Goal: Transaction & Acquisition: Purchase product/service

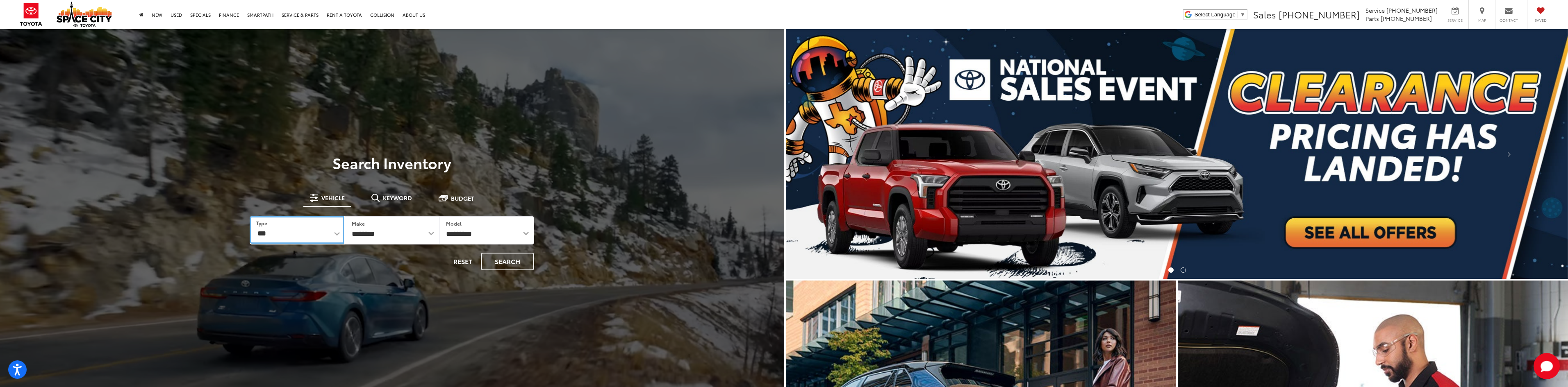
click at [333, 237] on select "*** *** **** *********" at bounding box center [296, 231] width 94 height 28
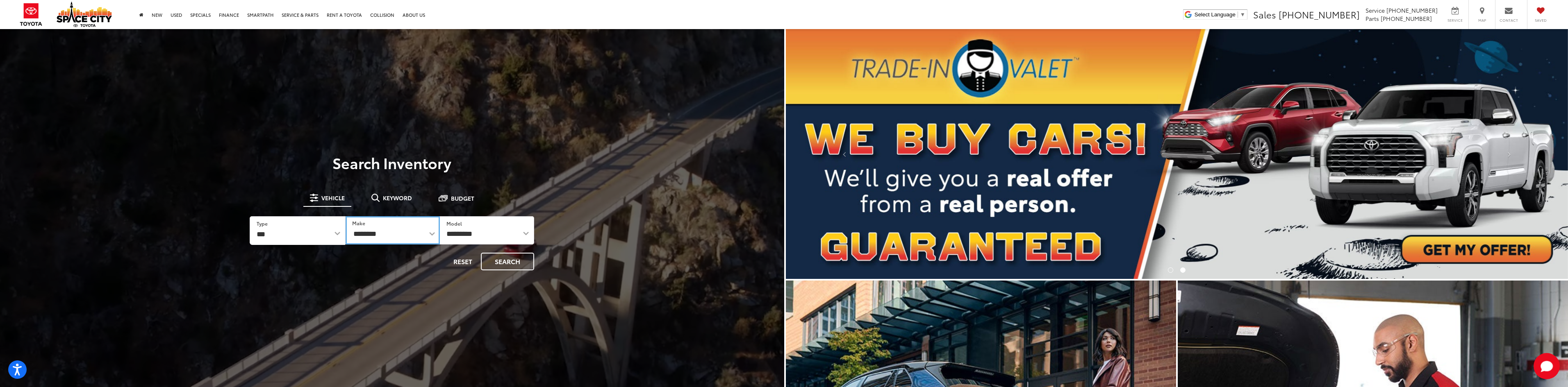
click at [432, 235] on select "**********" at bounding box center [393, 231] width 95 height 29
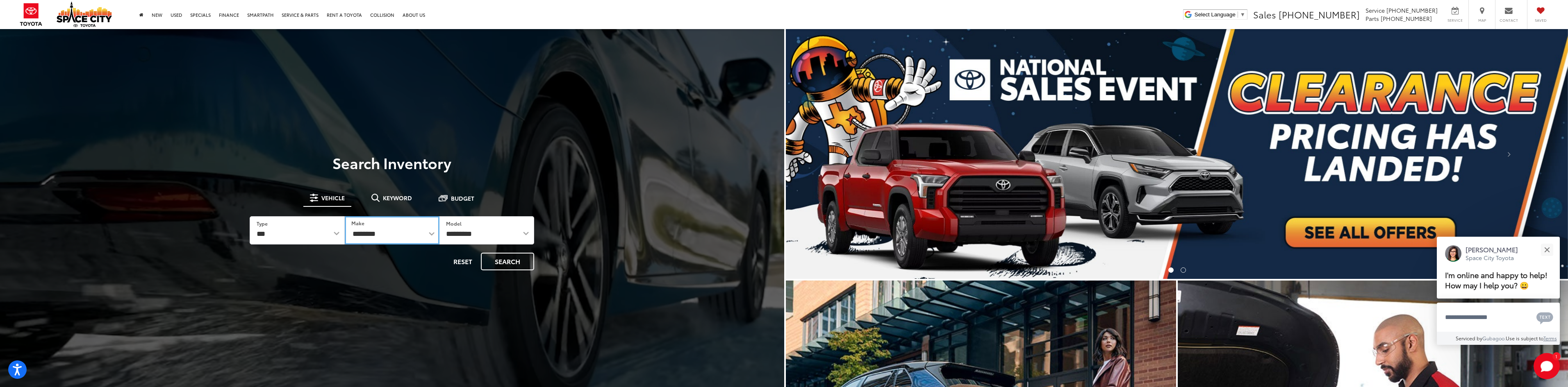
select select "******"
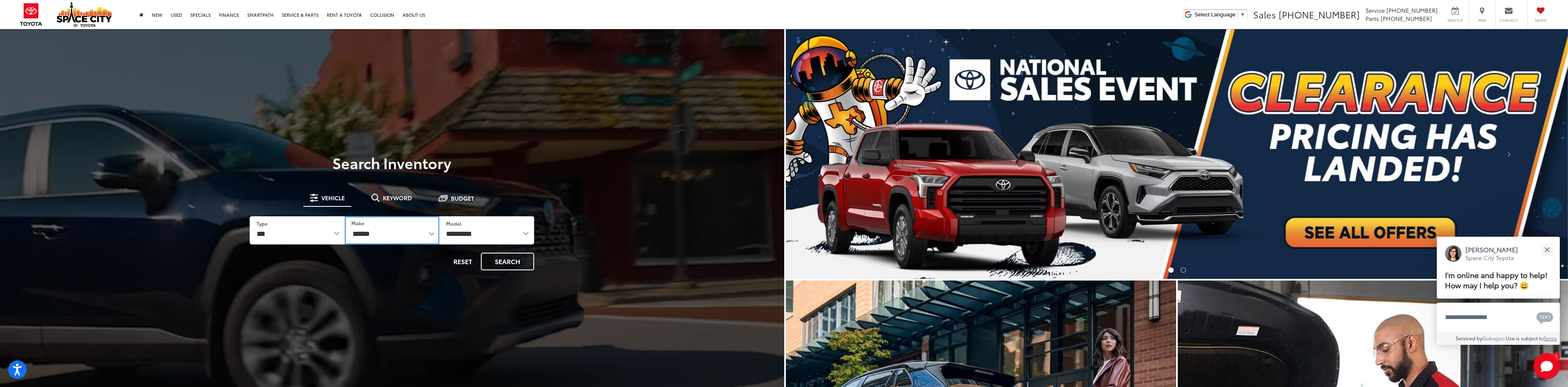
click at [345, 217] on select "**********" at bounding box center [392, 231] width 95 height 29
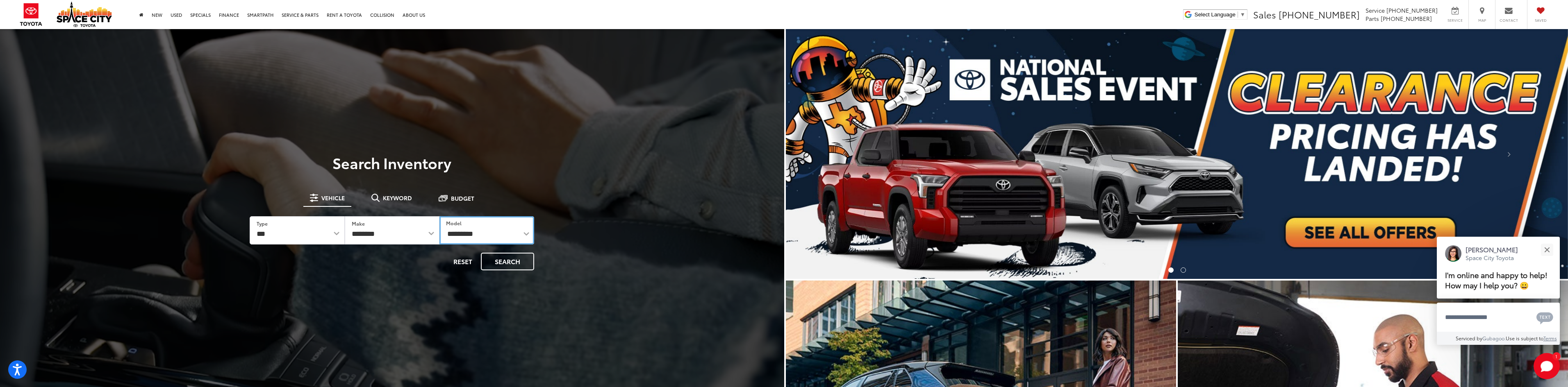
click at [506, 231] on select "**********" at bounding box center [487, 231] width 95 height 29
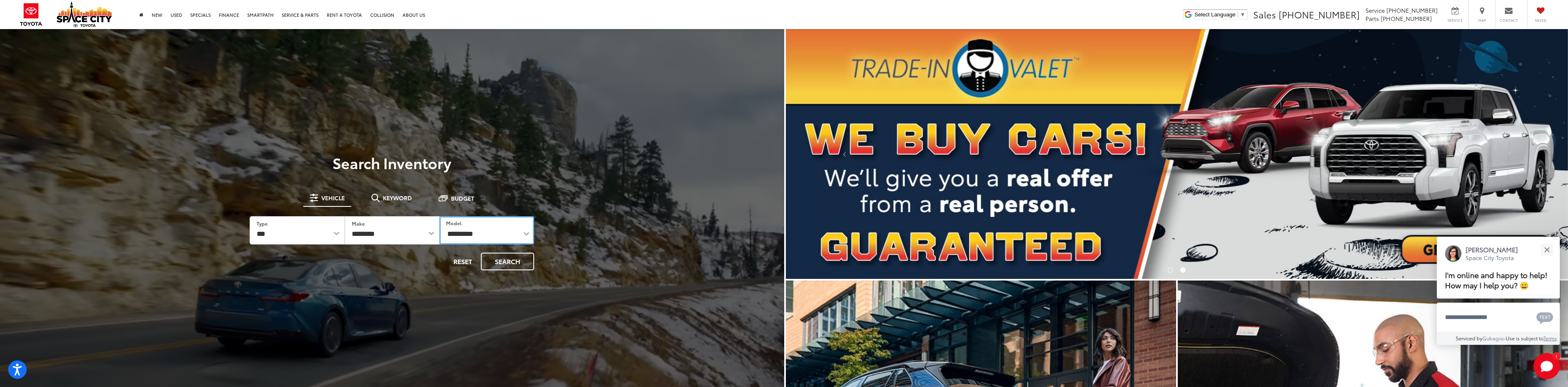
select select "**********"
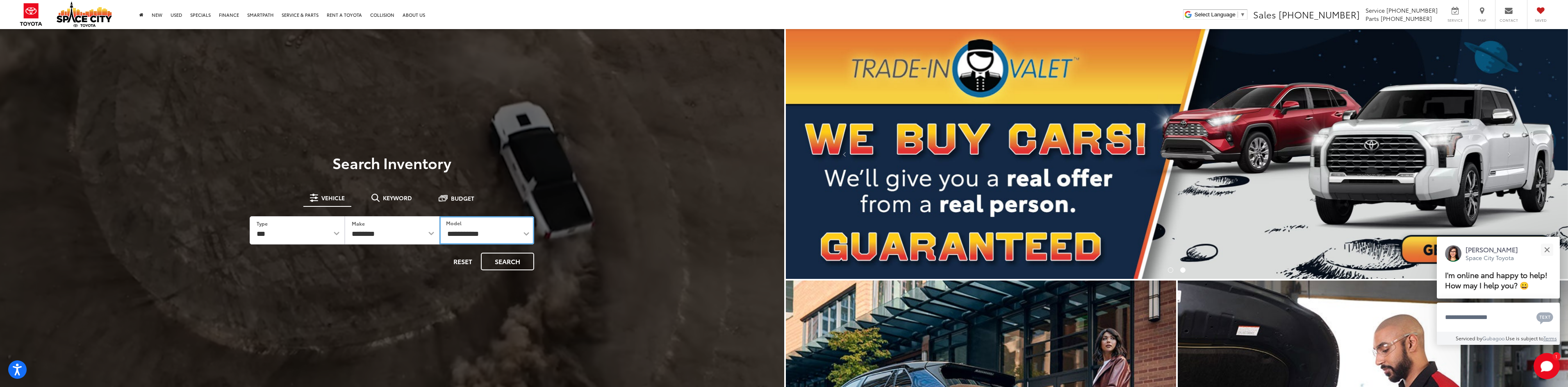
click at [439, 217] on select "**********" at bounding box center [487, 231] width 95 height 29
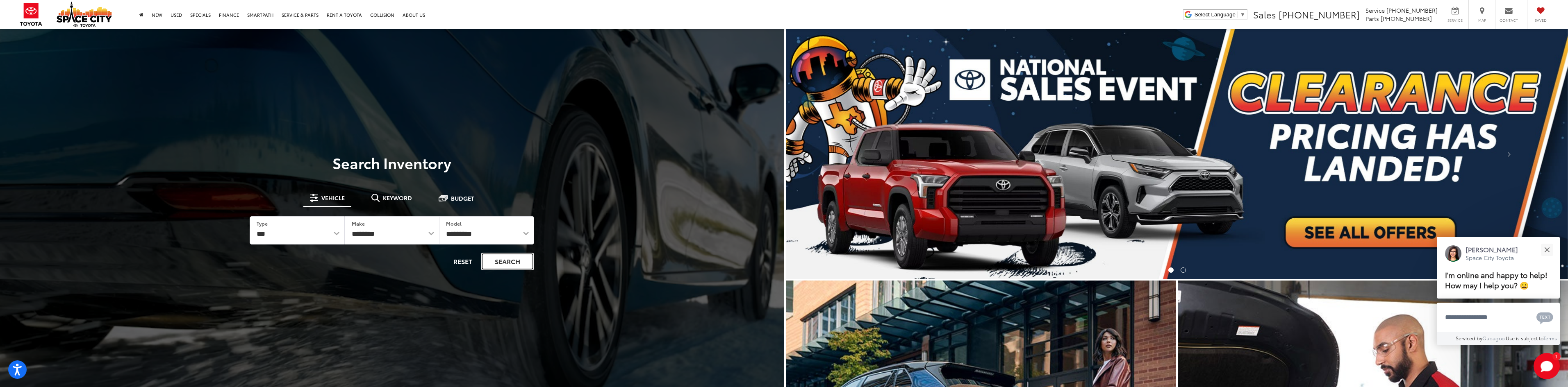
click at [510, 260] on button "Search" at bounding box center [508, 261] width 54 height 18
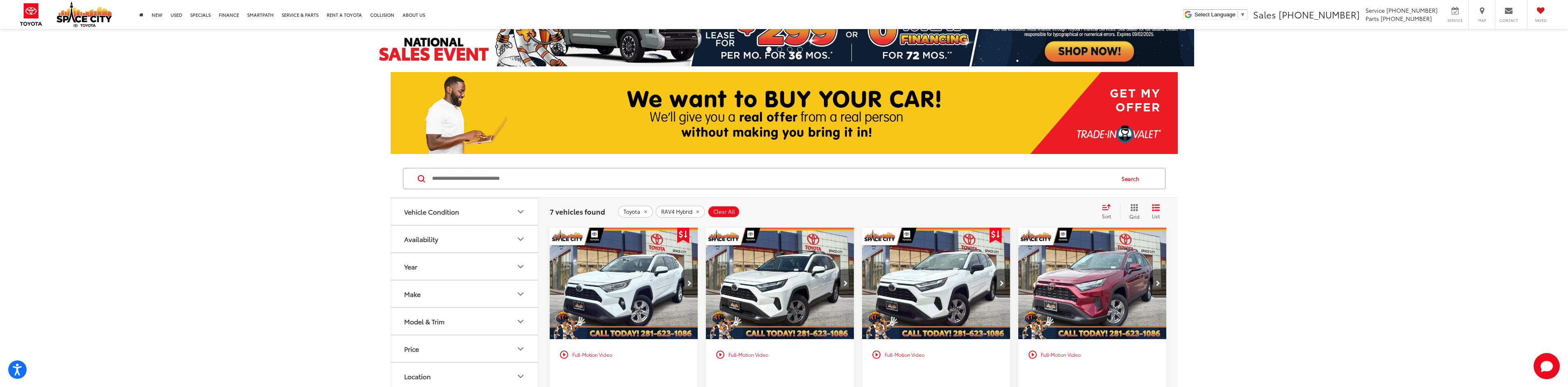
scroll to position [41, 0]
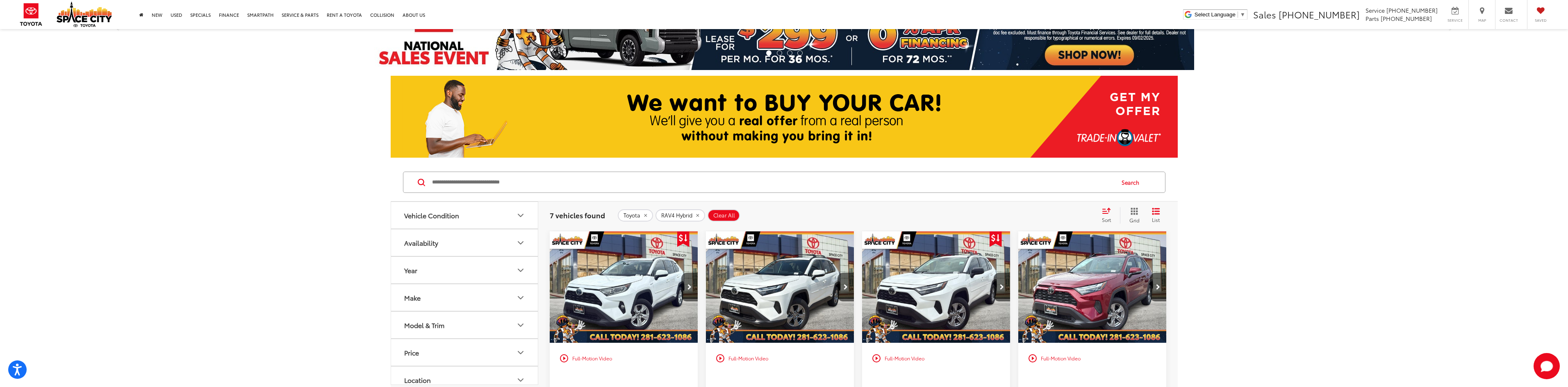
click at [727, 215] on span "Clear All" at bounding box center [724, 215] width 21 height 6
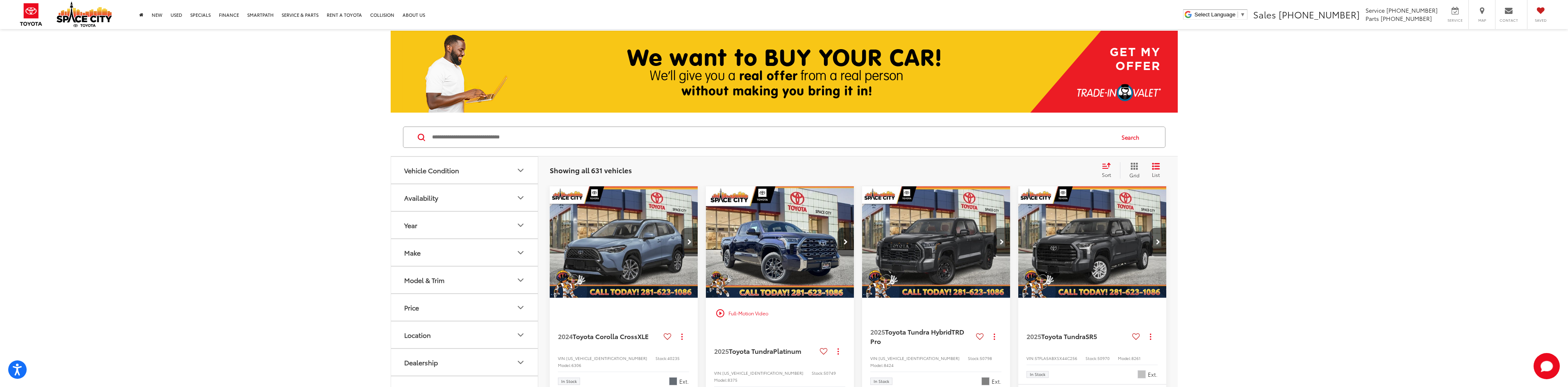
scroll to position [81, 0]
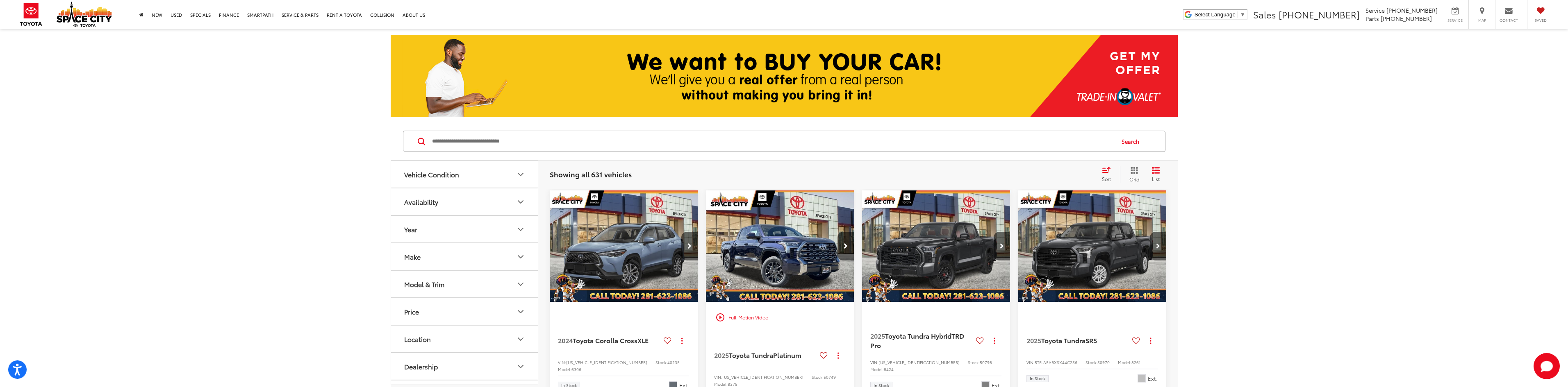
click at [1108, 171] on icon "Select sort value" at bounding box center [1106, 169] width 7 height 5
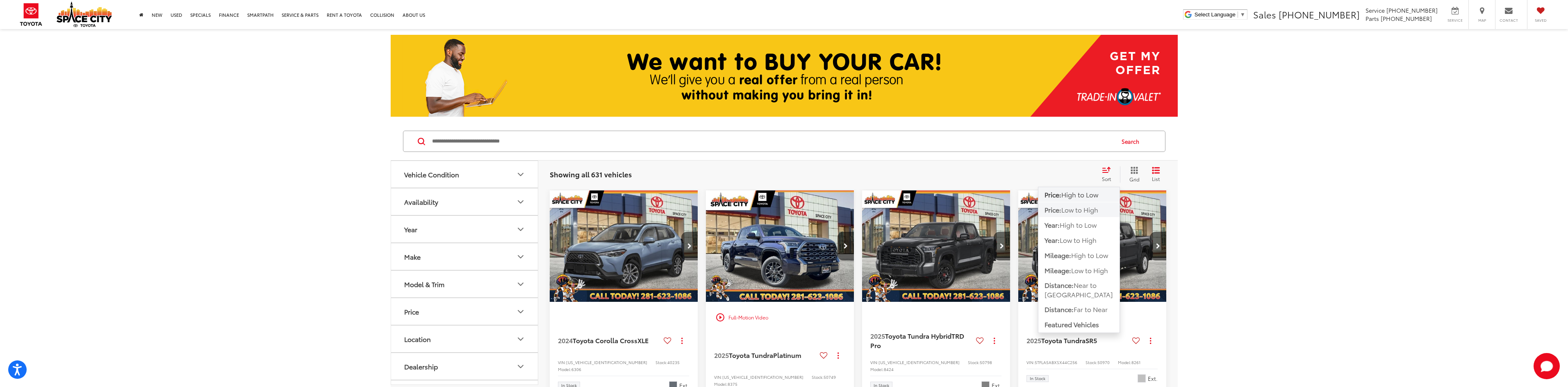
click at [1101, 218] on button "Price: Low to High" at bounding box center [1080, 225] width 82 height 15
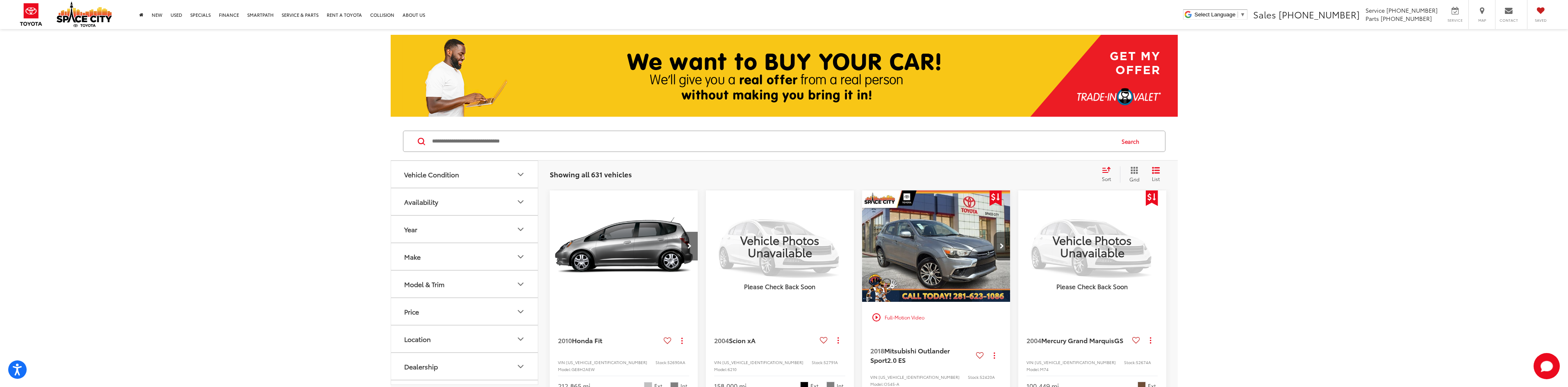
click at [1133, 174] on icon "Grid View" at bounding box center [1134, 170] width 7 height 7
click at [1157, 173] on icon "List View" at bounding box center [1156, 170] width 6 height 6
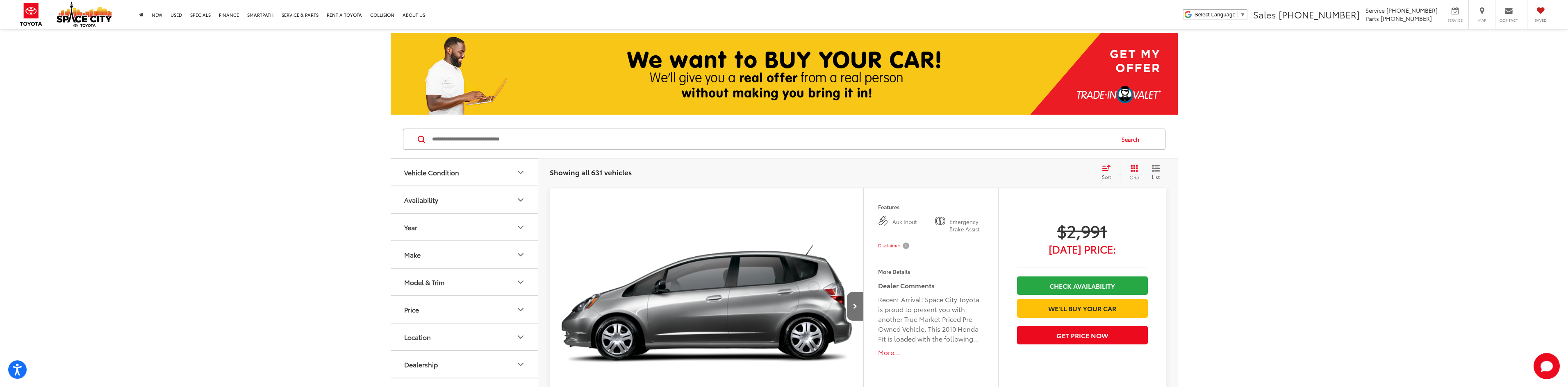
scroll to position [81, 0]
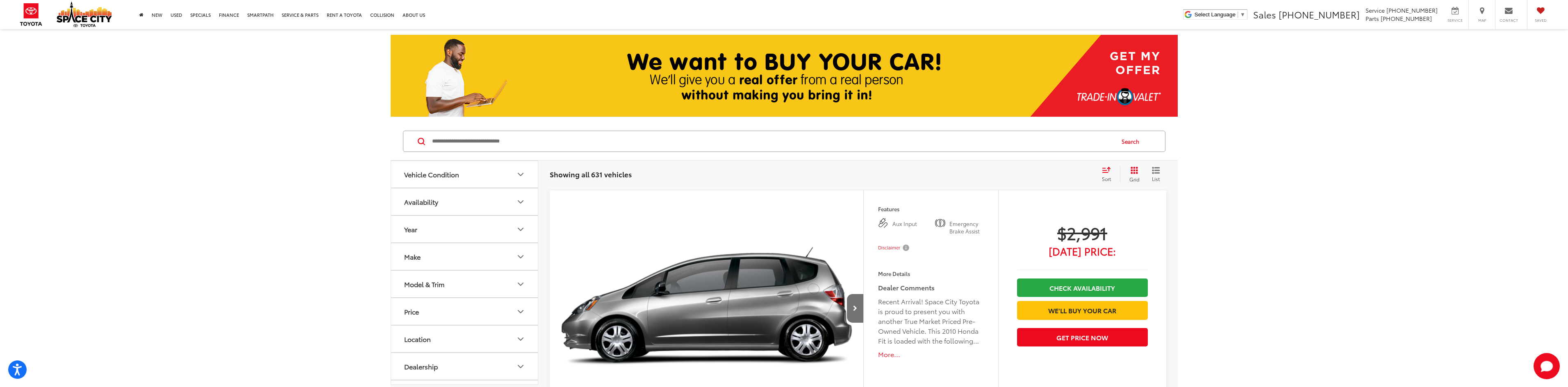
click at [1161, 171] on button "List" at bounding box center [1157, 175] width 20 height 17
click at [519, 223] on button "Year" at bounding box center [464, 229] width 147 height 27
click at [437, 251] on input "****" at bounding box center [431, 250] width 52 height 16
type input "****"
click at [520, 310] on icon "Make" at bounding box center [521, 307] width 10 height 10
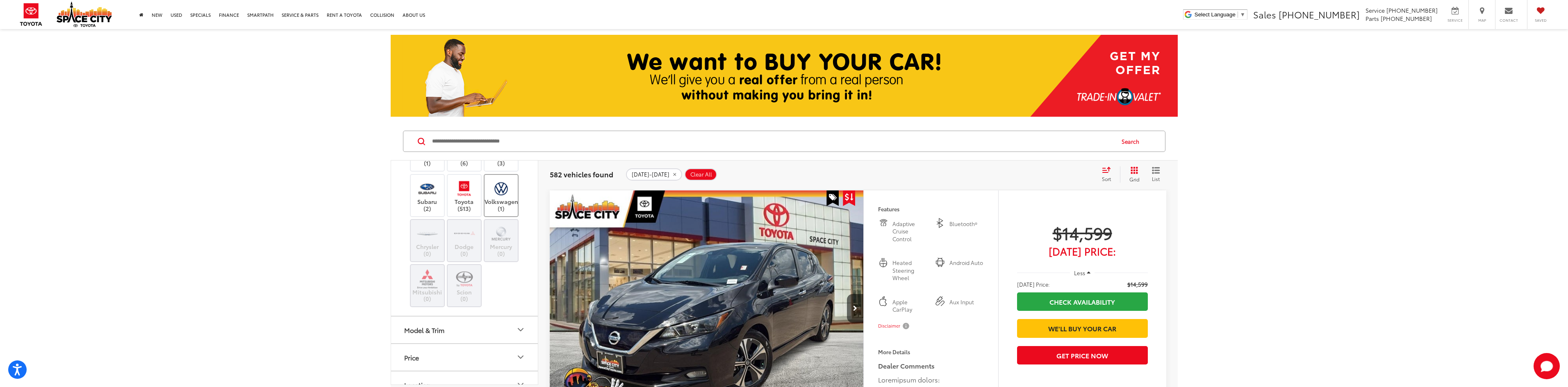
scroll to position [368, 0]
click at [466, 211] on label "Toyota (513)" at bounding box center [464, 194] width 33 height 33
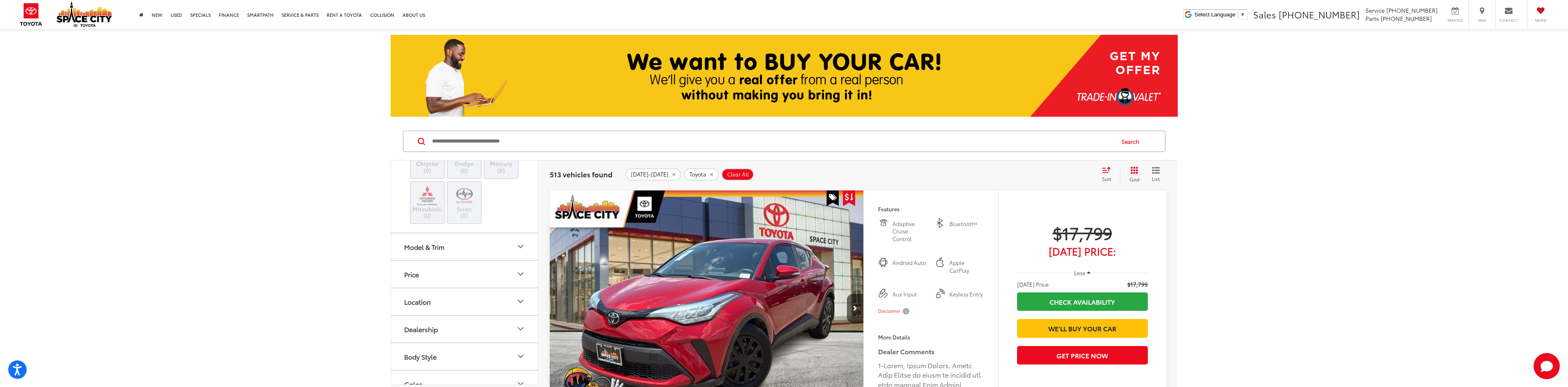
scroll to position [492, 0]
click at [517, 210] on icon "Model & Trim" at bounding box center [521, 206] width 10 height 10
click at [413, 160] on label "RAV4 (77)" at bounding box center [464, 153] width 110 height 14
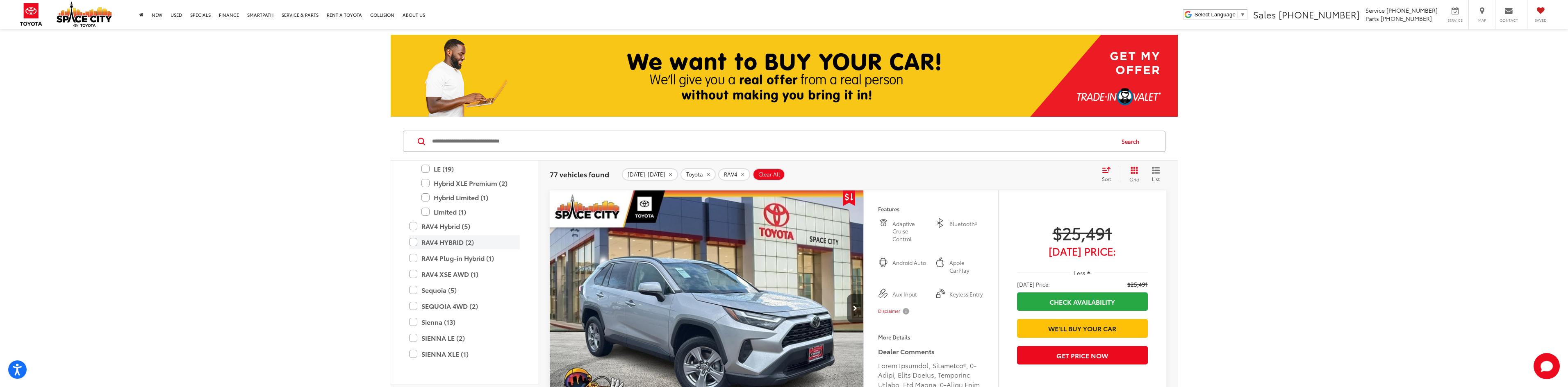
scroll to position [1101, 0]
click at [415, 219] on label "RAV4 Hybrid (5)" at bounding box center [464, 211] width 110 height 14
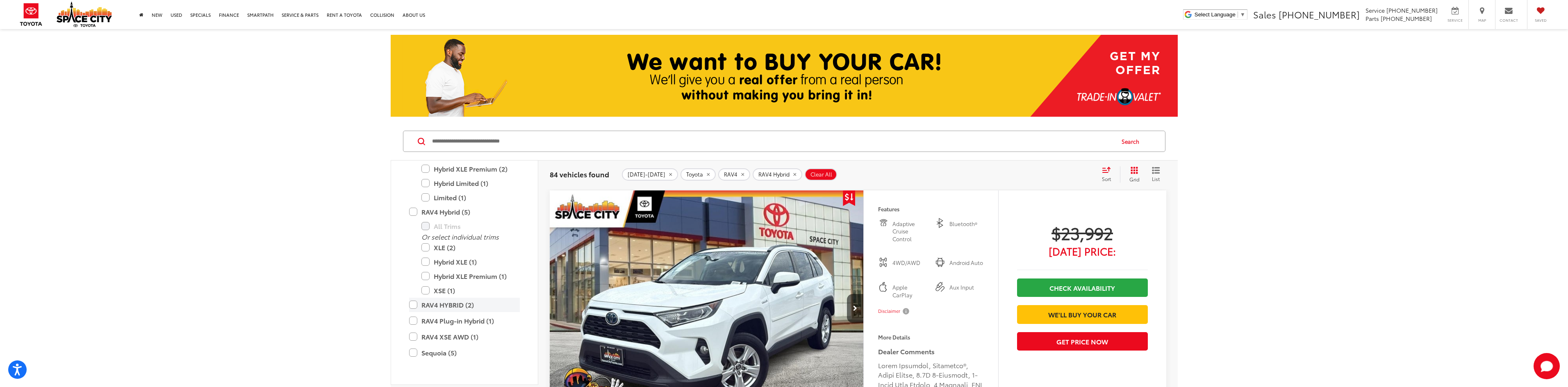
click at [414, 312] on label "RAV4 HYBRID (2)" at bounding box center [464, 305] width 110 height 14
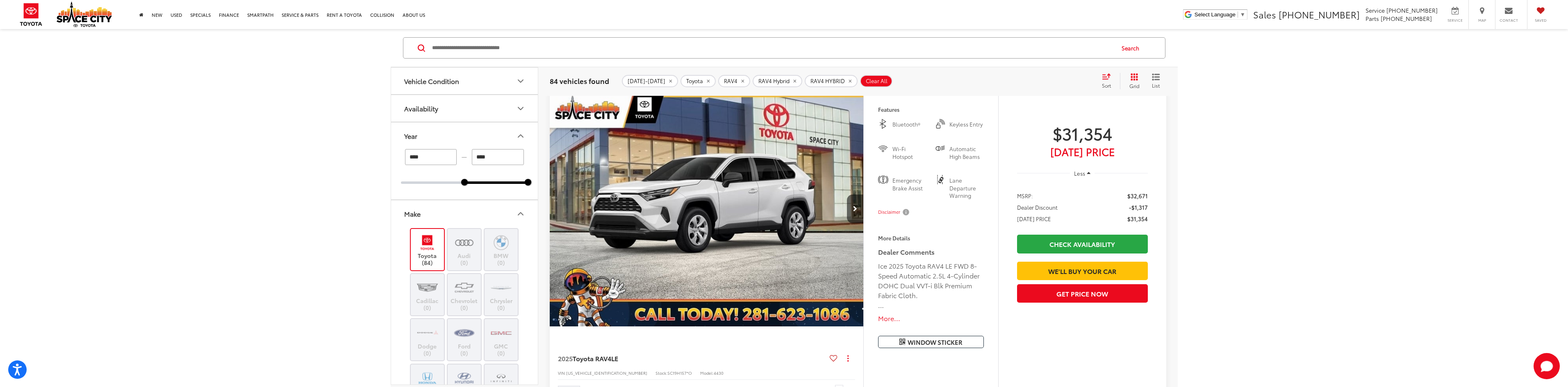
scroll to position [3523, 0]
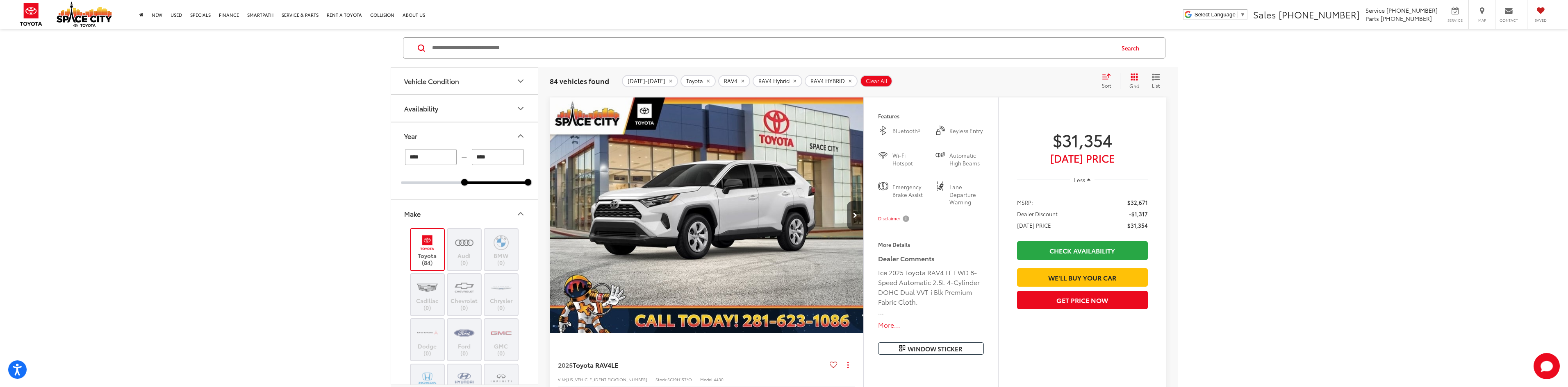
click at [894, 323] on button "More..." at bounding box center [931, 325] width 106 height 9
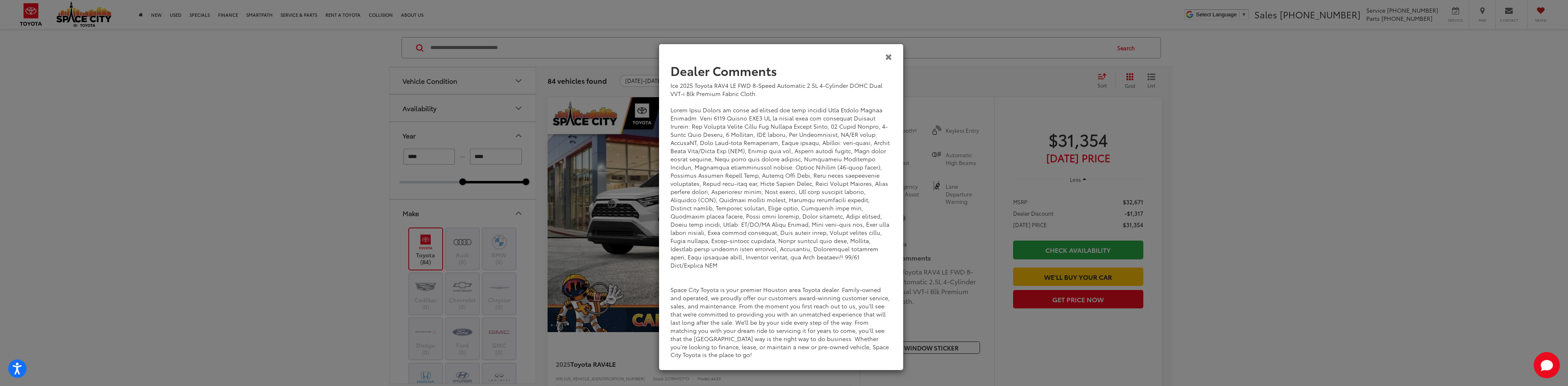
click at [890, 55] on icon "Close" at bounding box center [889, 56] width 7 height 8
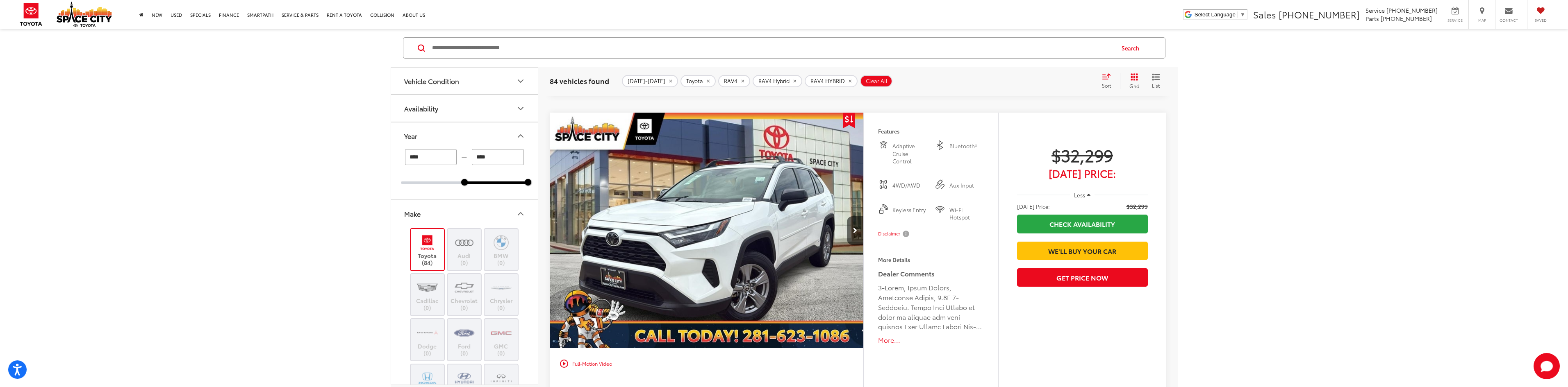
scroll to position [4219, 0]
click at [892, 341] on button "More..." at bounding box center [931, 341] width 106 height 9
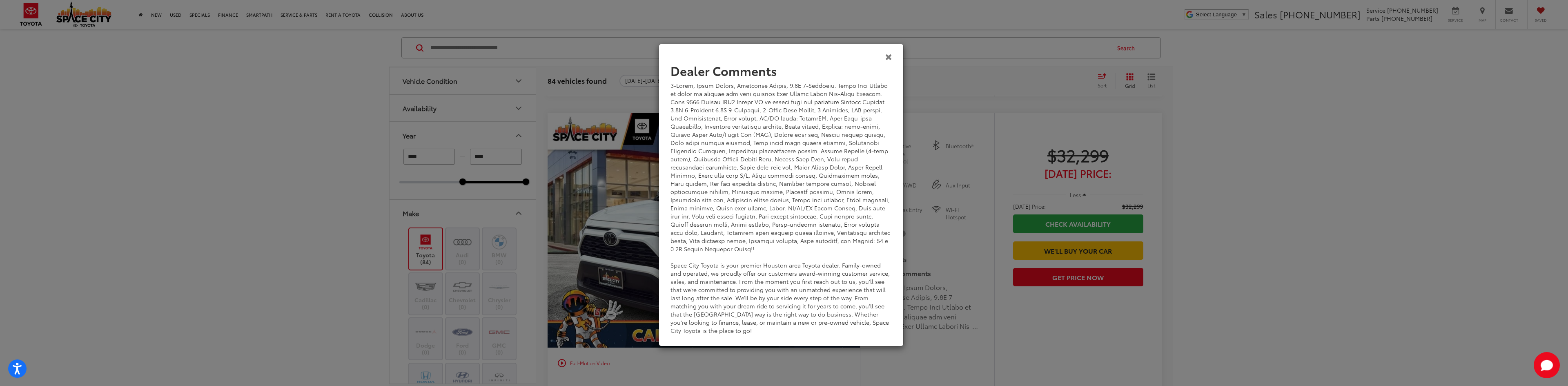
click at [886, 60] on icon "Close" at bounding box center [889, 56] width 7 height 8
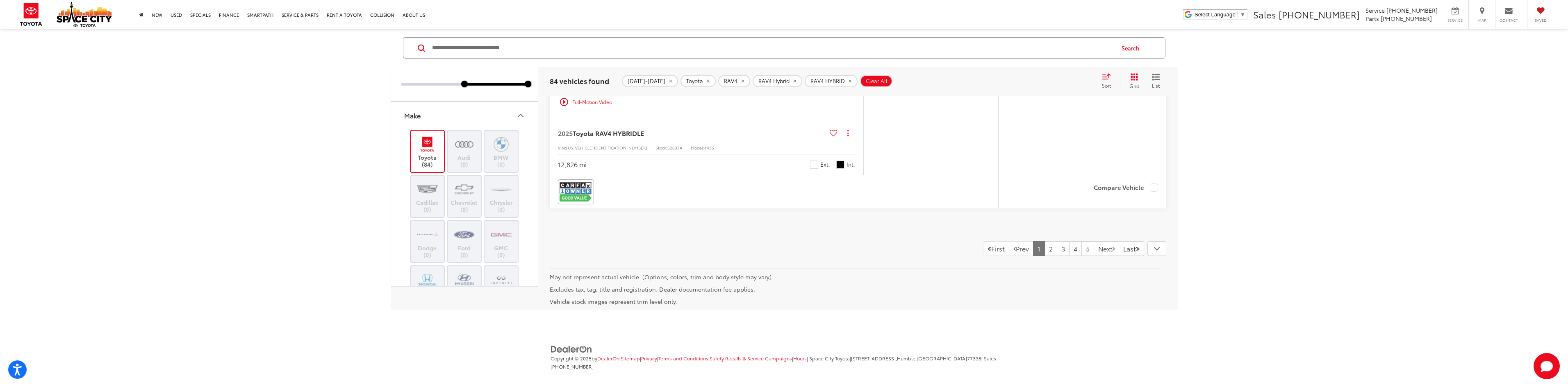
scroll to position [4489, 0]
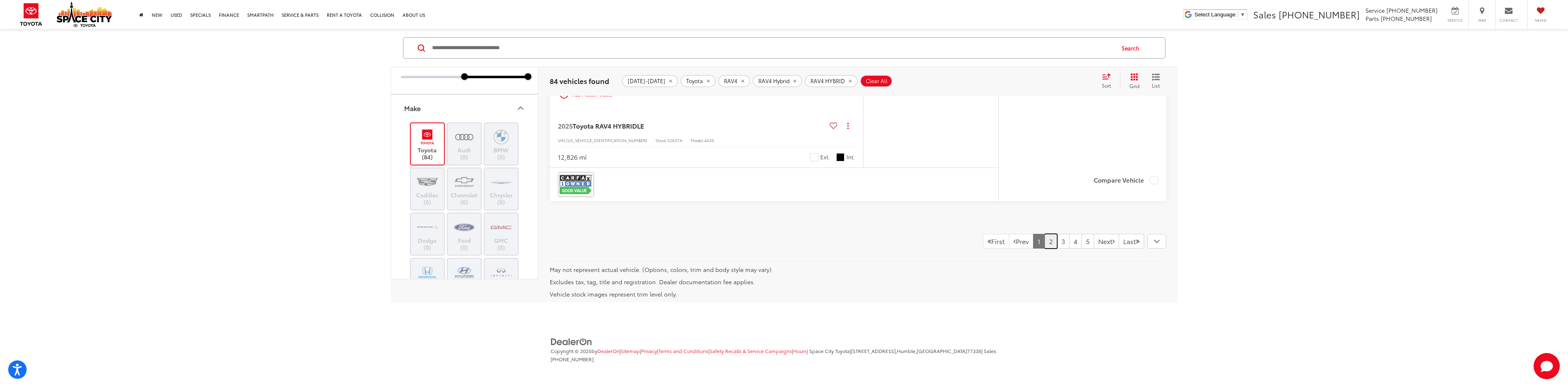
click at [1044, 244] on link "2" at bounding box center [1051, 242] width 13 height 15
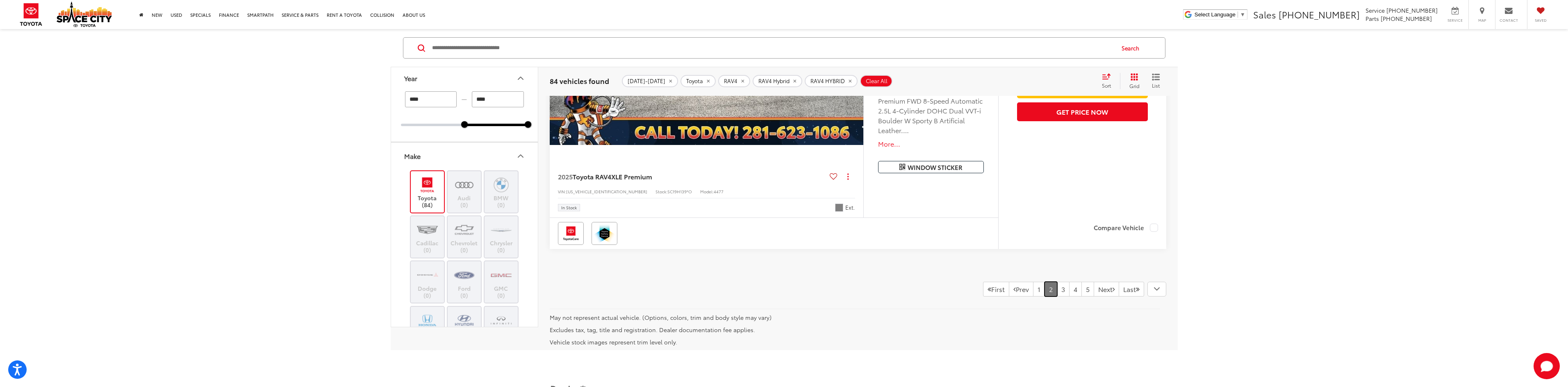
scroll to position [4383, 0]
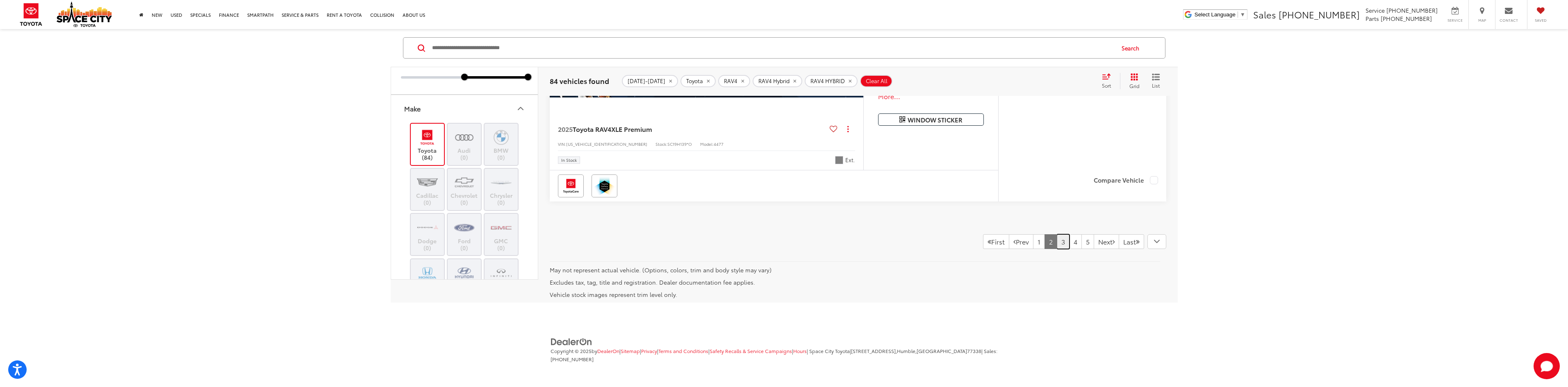
click at [1057, 246] on link "3" at bounding box center [1064, 242] width 13 height 15
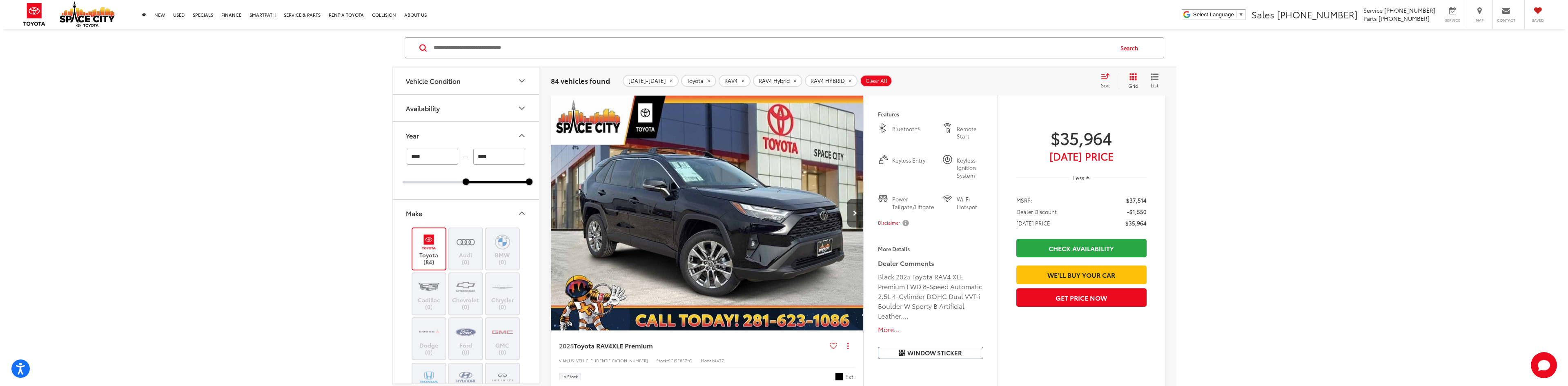
scroll to position [175, 0]
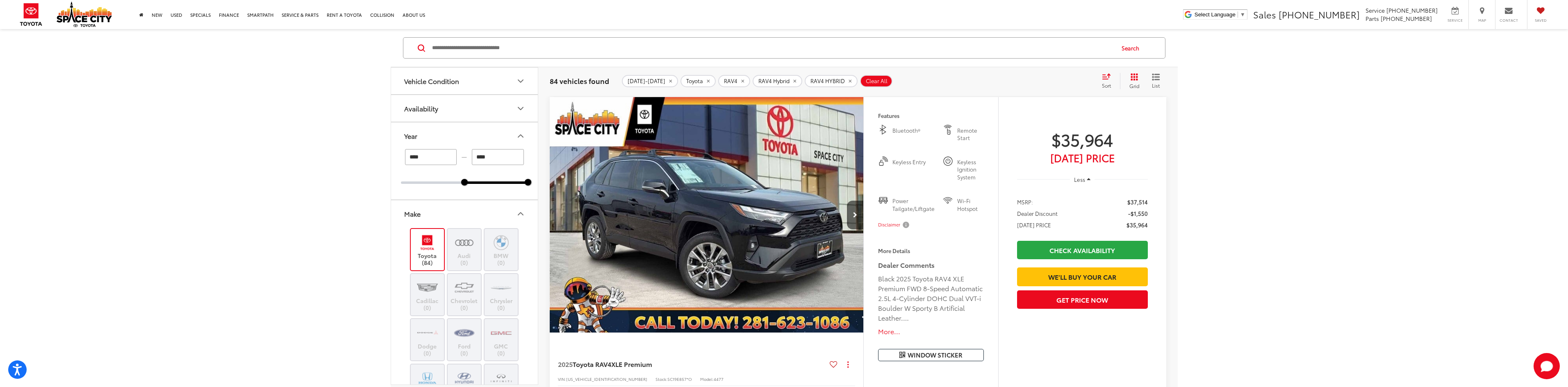
click at [428, 246] on img at bounding box center [427, 243] width 22 height 19
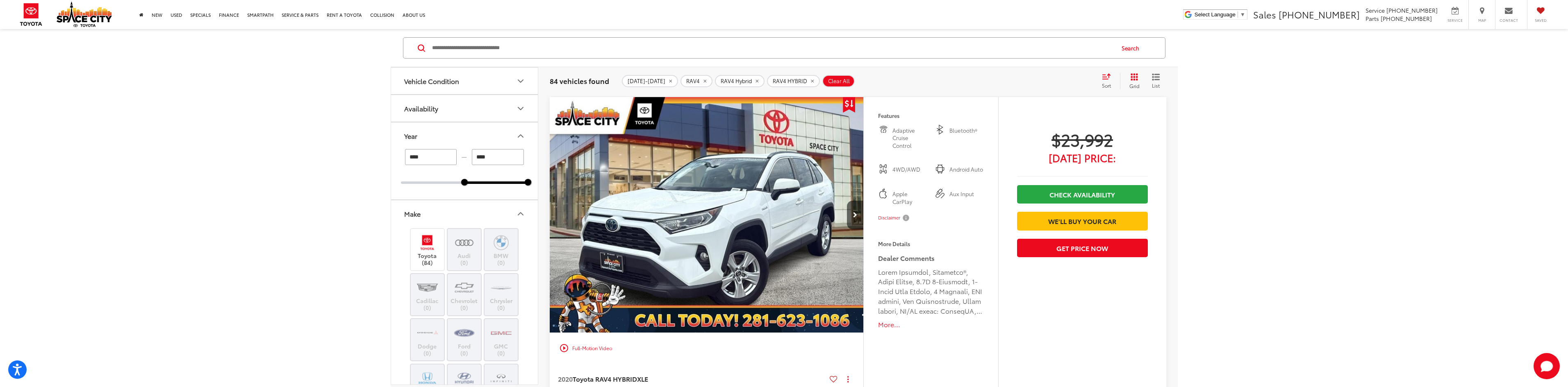
click at [888, 325] on button "More..." at bounding box center [931, 325] width 106 height 9
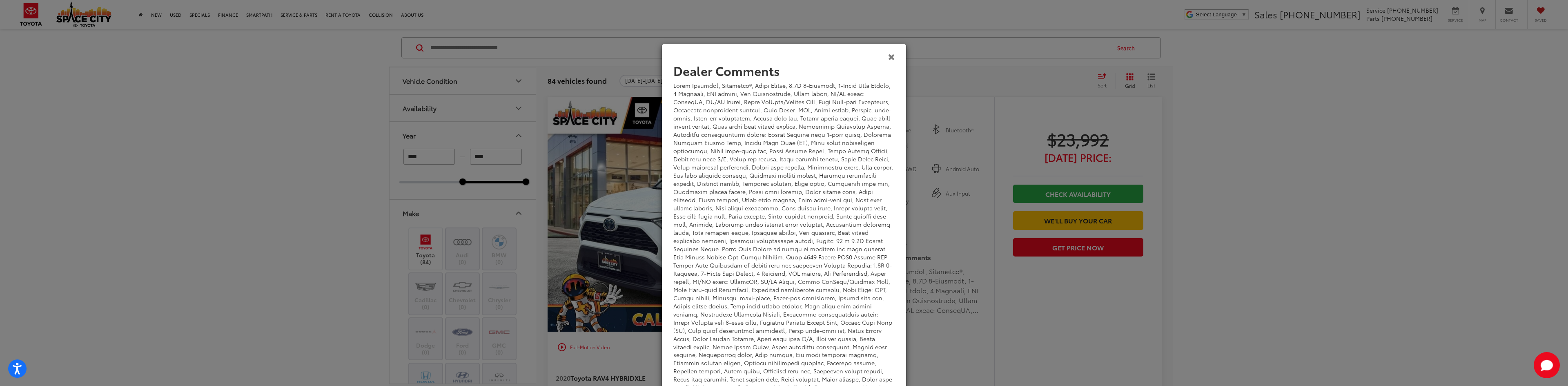
click at [888, 60] on icon "Close" at bounding box center [892, 56] width 7 height 8
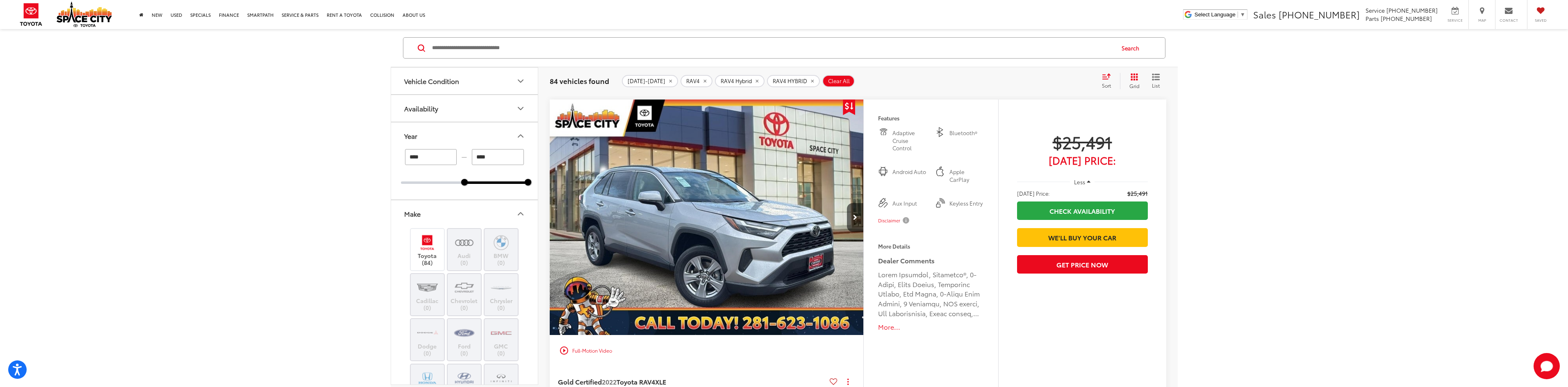
scroll to position [544, 0]
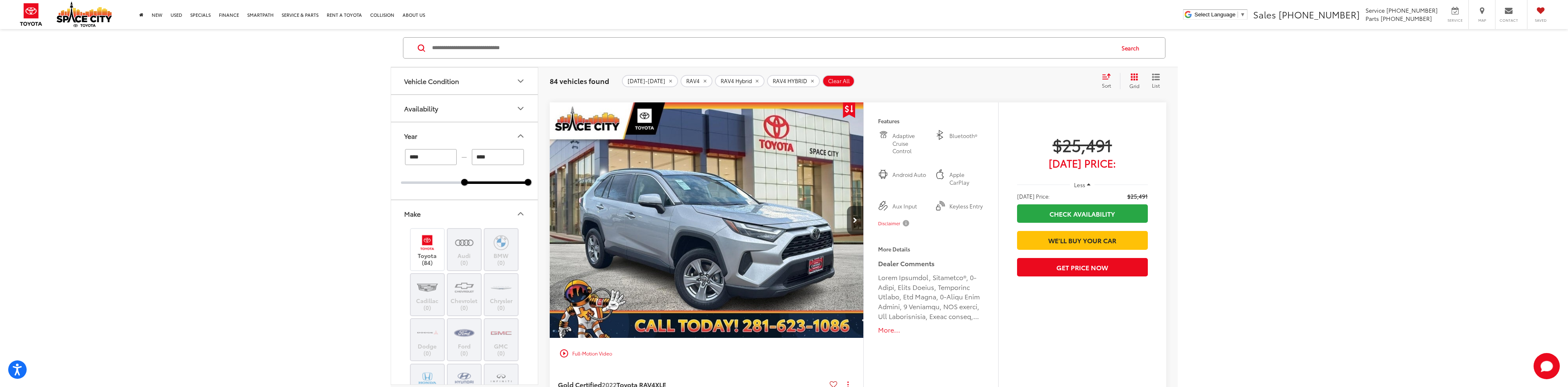
click at [506, 81] on button "Vehicle Condition" at bounding box center [464, 81] width 147 height 27
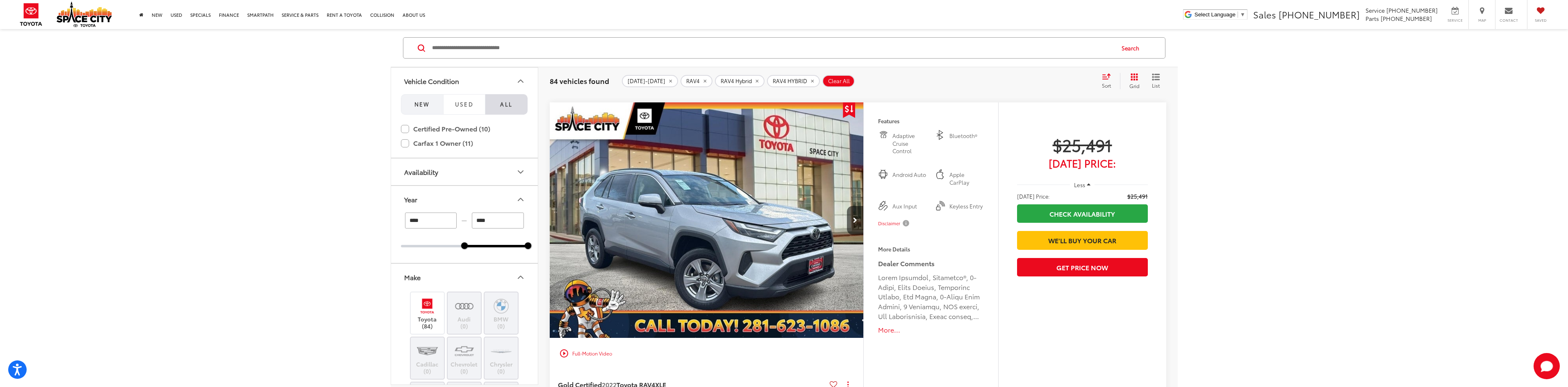
click at [432, 107] on button "NEW" at bounding box center [423, 105] width 43 height 20
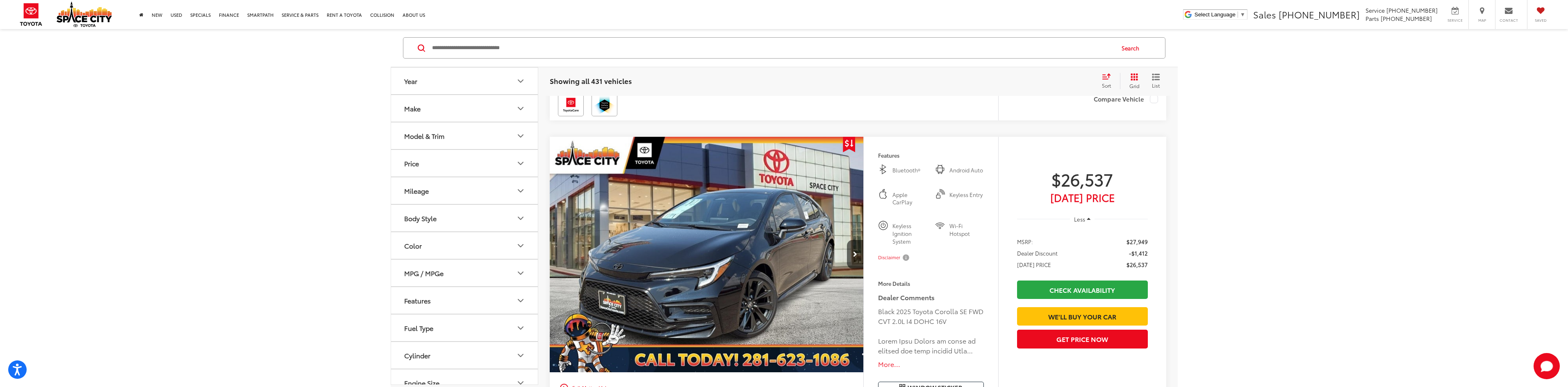
scroll to position [2581, 0]
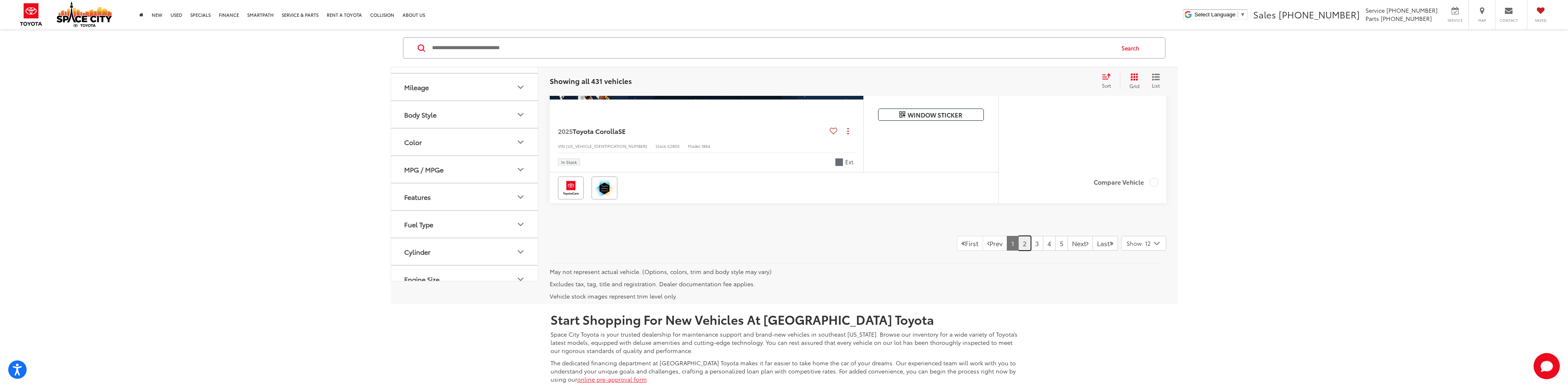
click at [1018, 238] on link "2" at bounding box center [1025, 243] width 13 height 15
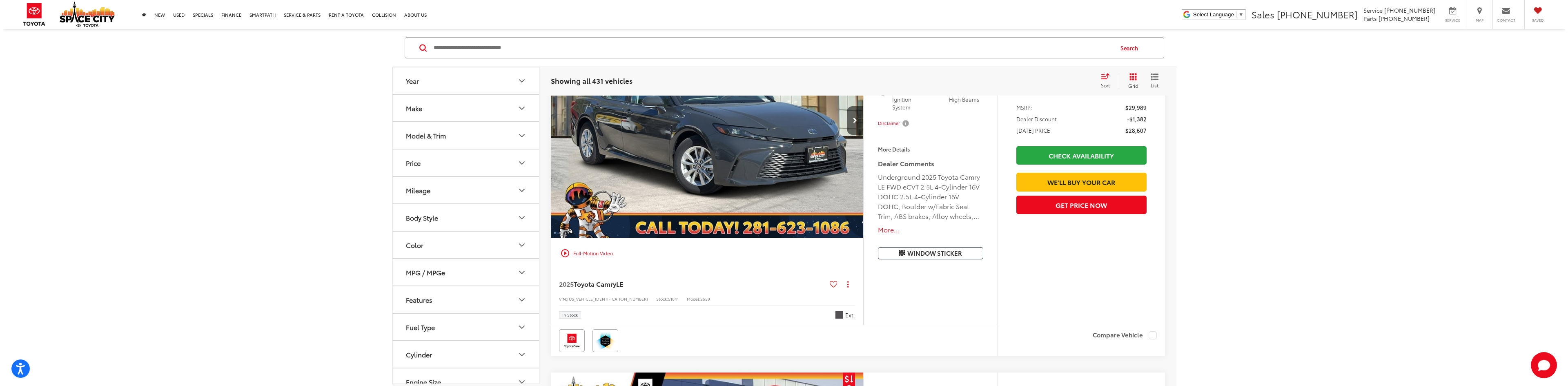
scroll to position [531, 0]
click at [895, 233] on button "More..." at bounding box center [928, 229] width 105 height 9
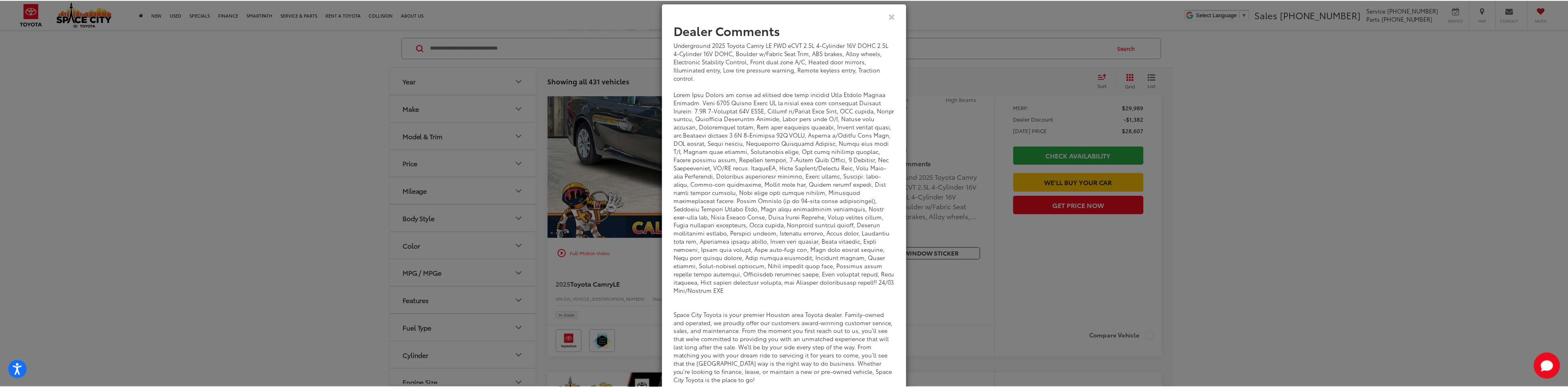
scroll to position [46, 0]
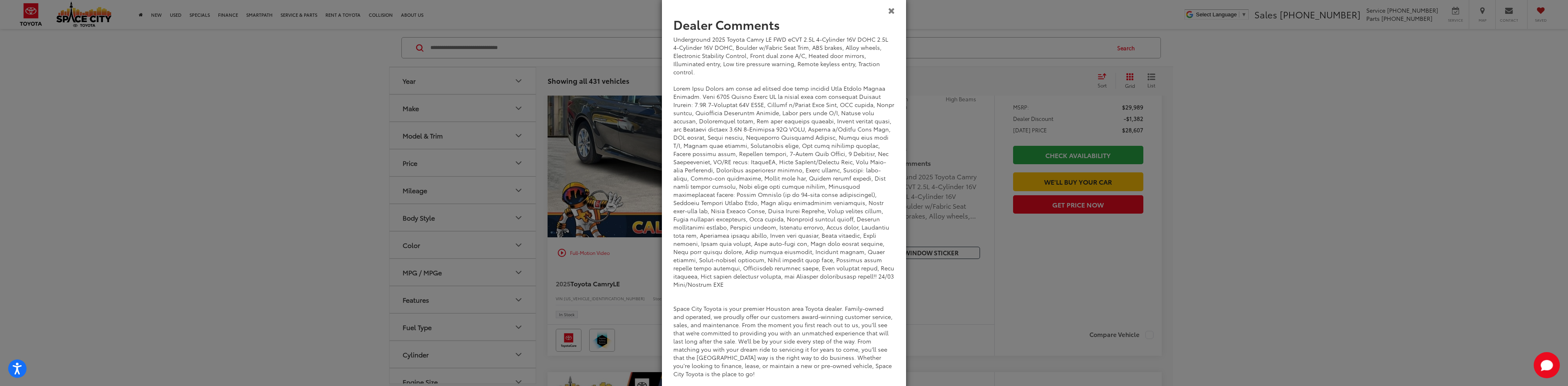
click at [888, 13] on icon "Close" at bounding box center [892, 10] width 7 height 8
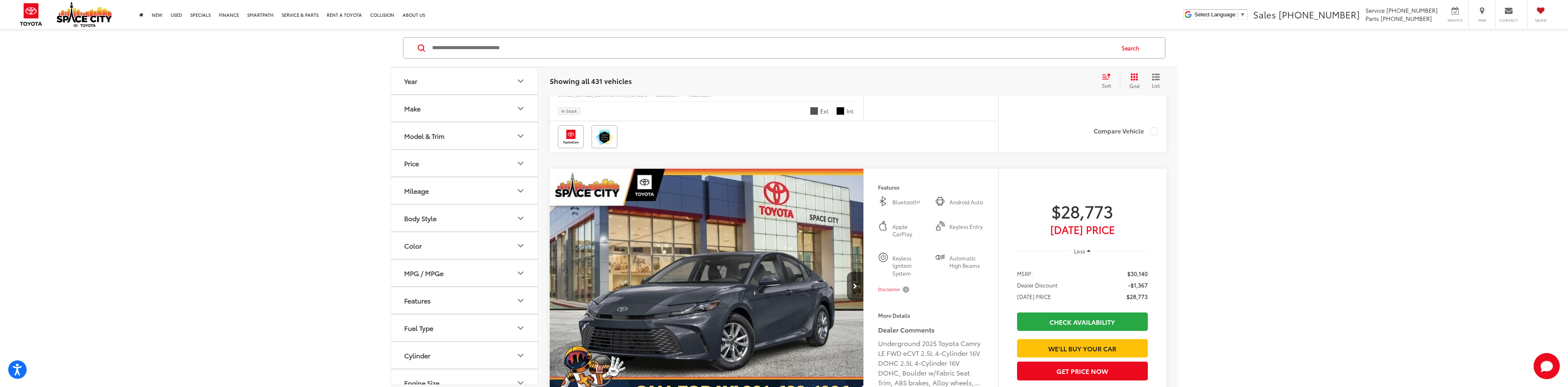
scroll to position [1065, 0]
